Goal: Check status

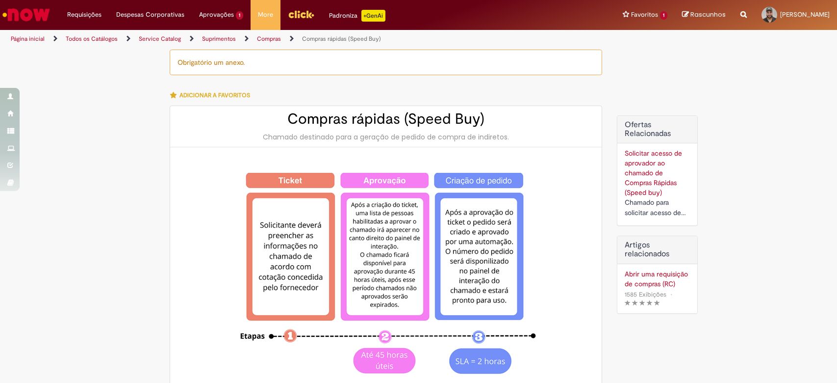
type input "**********"
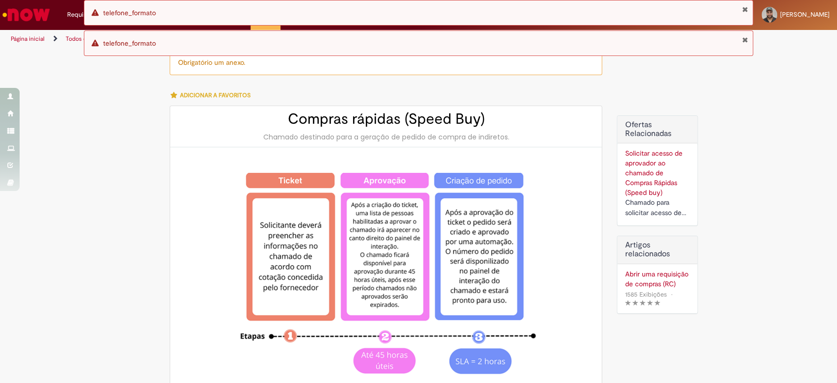
click at [746, 10] on button "Fechar Notificação" at bounding box center [745, 9] width 6 height 8
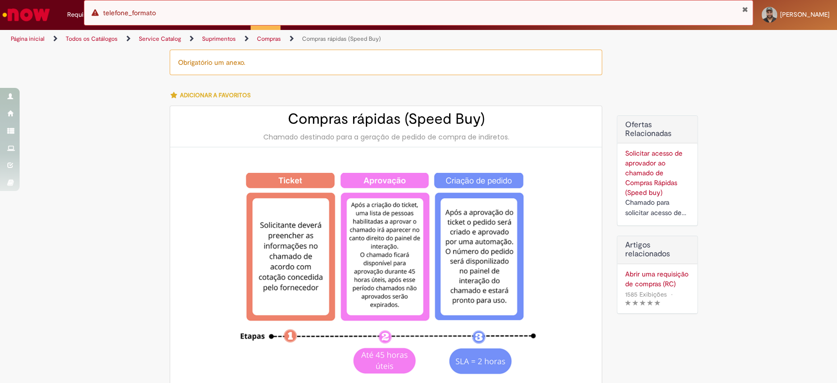
click at [745, 9] on button "Fechar Notificação" at bounding box center [745, 9] width 6 height 8
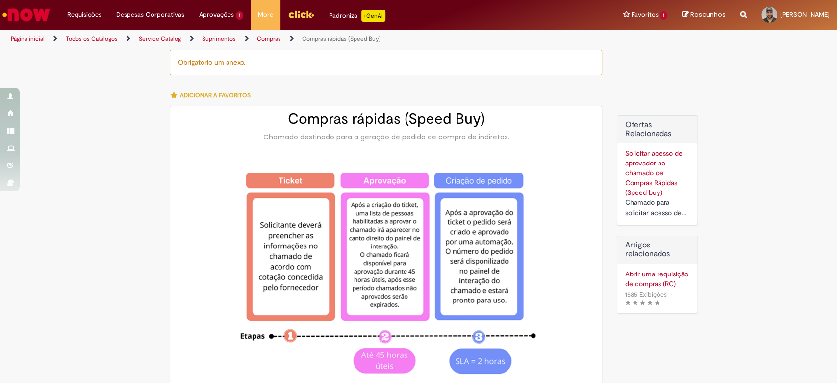
scroll to position [1165, 0]
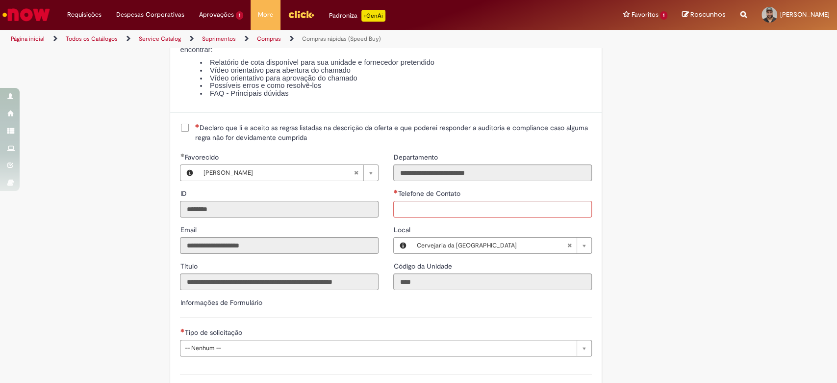
click at [210, 18] on div "Erro telefone_formato" at bounding box center [419, 13] width 670 height 26
click at [228, 38] on link "Exibir todas as aprovações" at bounding box center [246, 39] width 108 height 11
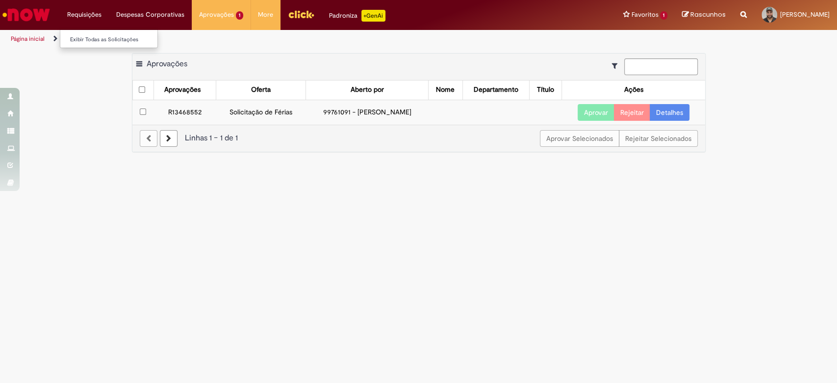
click at [83, 33] on li "Exibir Todas as Solicitações" at bounding box center [114, 38] width 108 height 13
click at [86, 37] on link "Exibir Todas as Solicitações" at bounding box center [114, 39] width 108 height 11
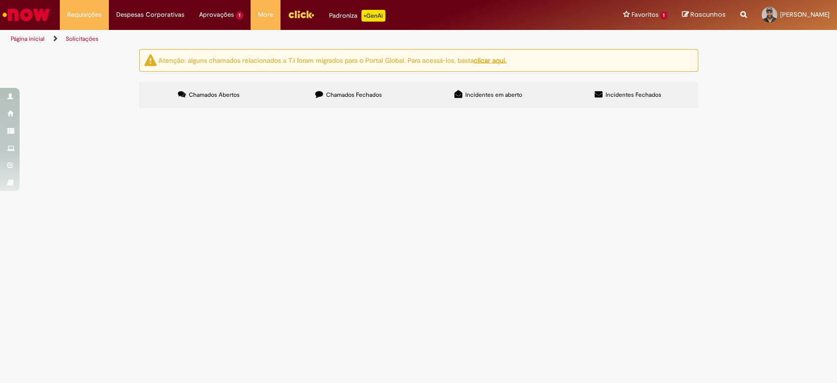
click at [378, 95] on span "Chamados Fechados" at bounding box center [354, 95] width 56 height 8
click at [0, 0] on span "Solicito acesso para aprovação de requisições speed buy por motivos de ausência…" at bounding box center [0, 0] width 0 height 0
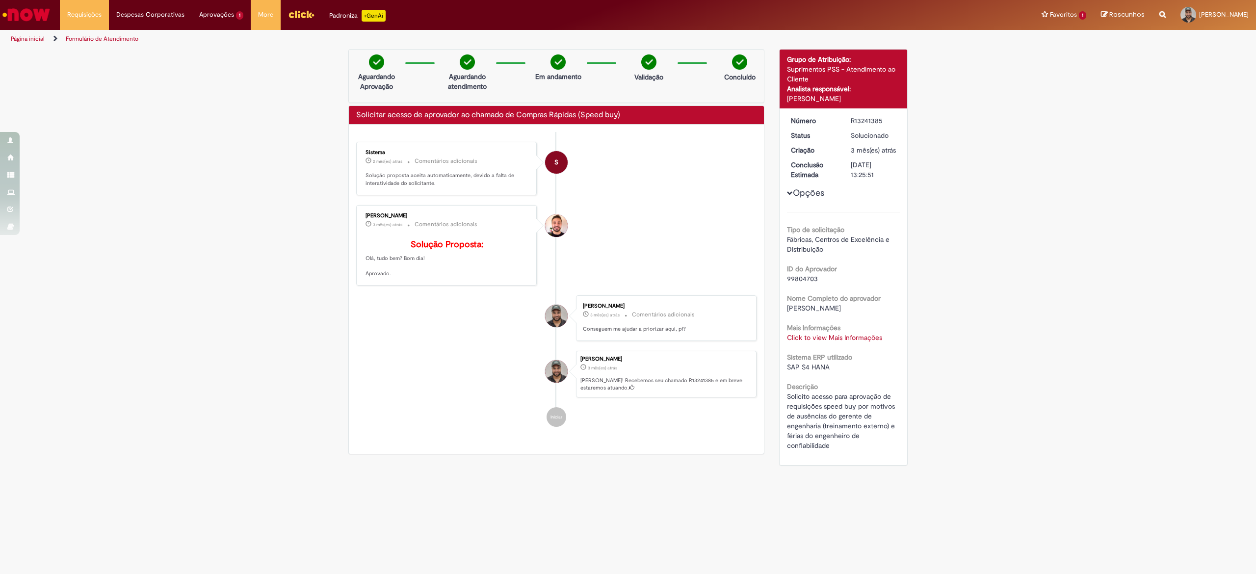
drag, startPoint x: 821, startPoint y: 0, endPoint x: 189, endPoint y: 204, distance: 663.8
click at [189, 204] on div "Verificar Código de Barras Aguardando Aprovação Aguardando atendimento Em andam…" at bounding box center [628, 259] width 1256 height 421
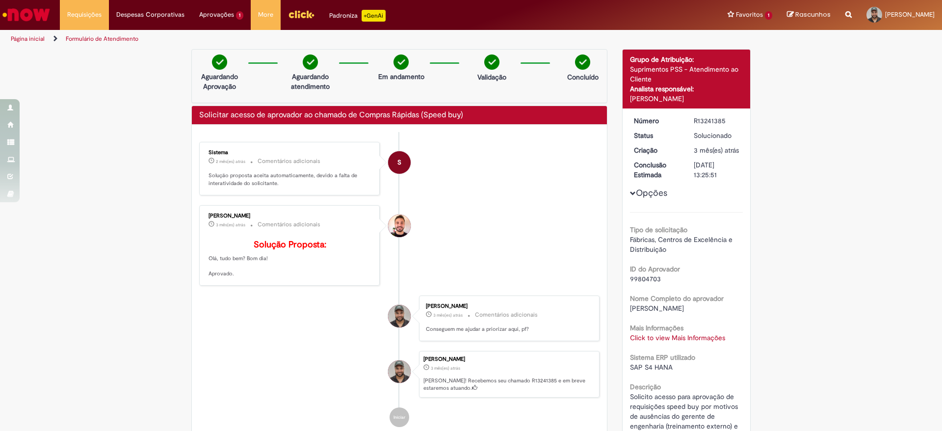
drag, startPoint x: 1253, startPoint y: 1, endPoint x: 117, endPoint y: 241, distance: 1161.2
click at [117, 241] on div "Verificar Código de Barras Aguardando Aprovação Aguardando atendimento Em andam…" at bounding box center [471, 259] width 942 height 421
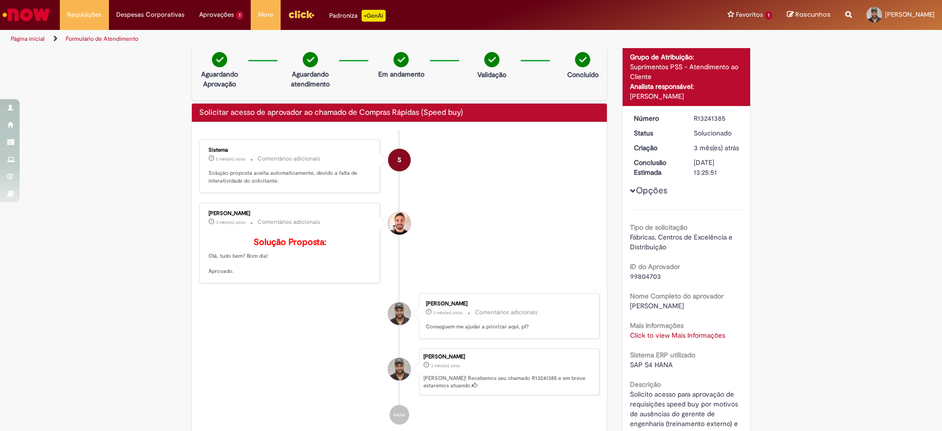
scroll to position [1, 0]
